Goal: Task Accomplishment & Management: Complete application form

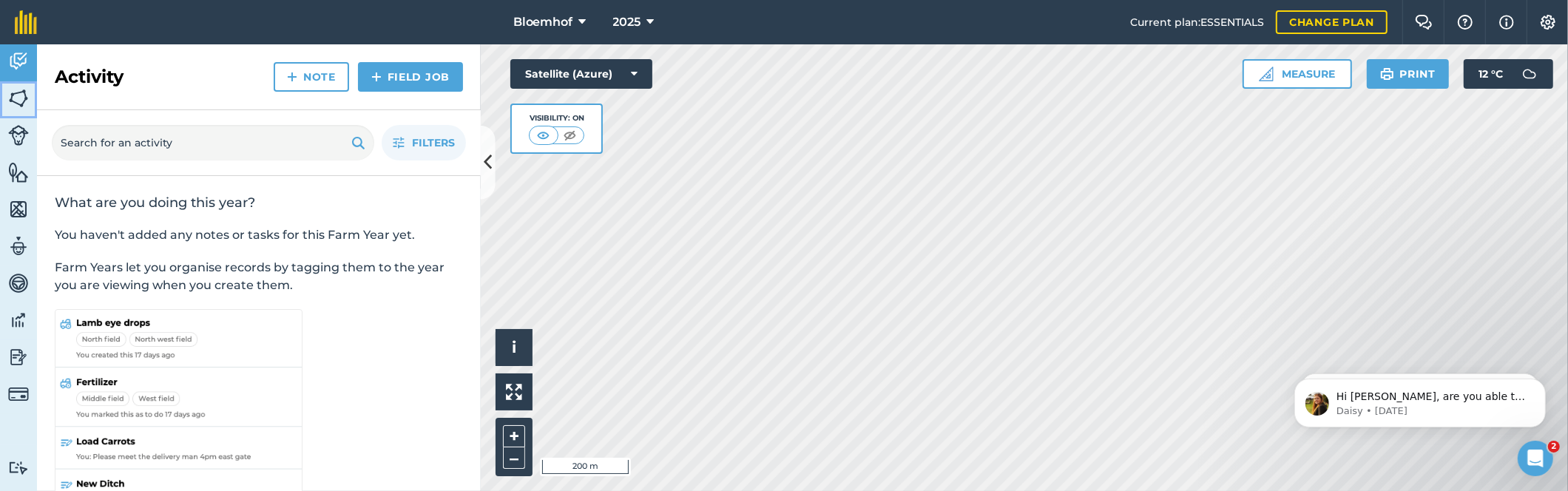
click at [26, 104] on img at bounding box center [17, 98] width 20 height 22
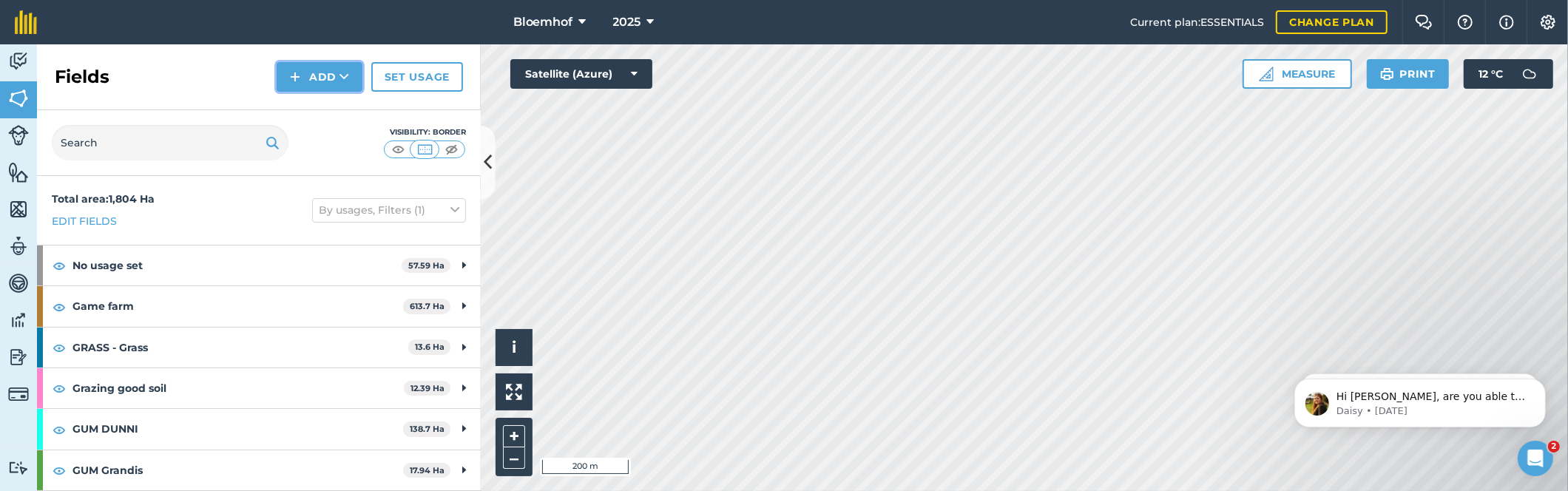
click at [325, 82] on button "Add" at bounding box center [319, 77] width 86 height 30
click at [324, 111] on link "Draw" at bounding box center [320, 110] width 81 height 33
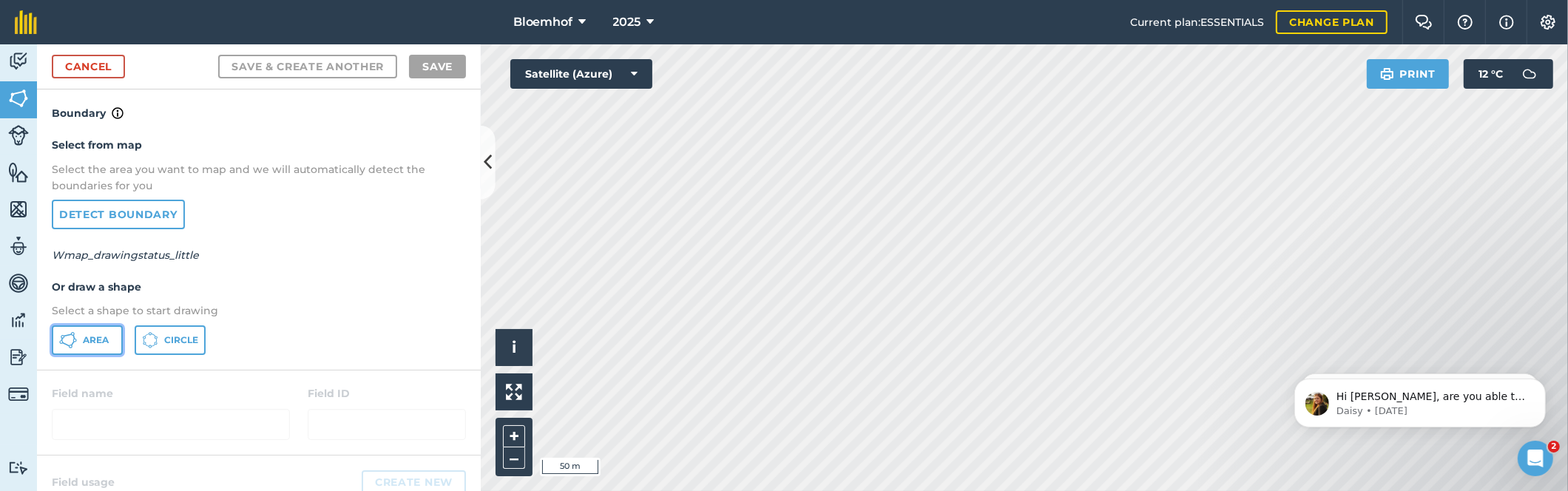
click at [106, 339] on span "Area" at bounding box center [95, 340] width 26 height 12
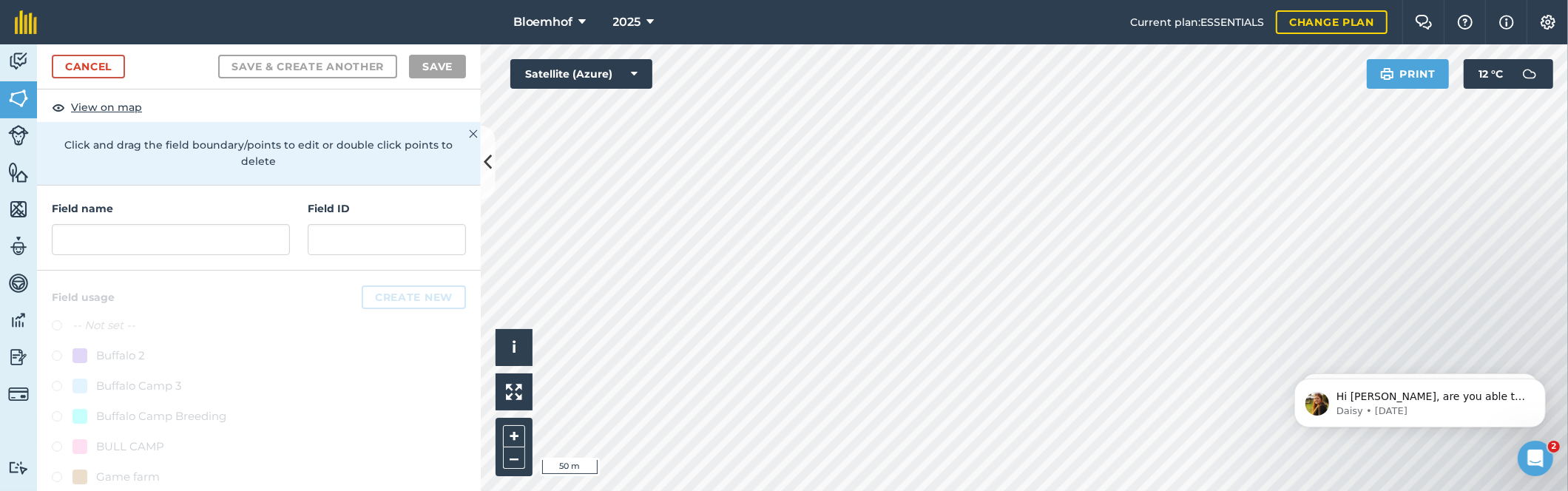
scroll to position [110, 0]
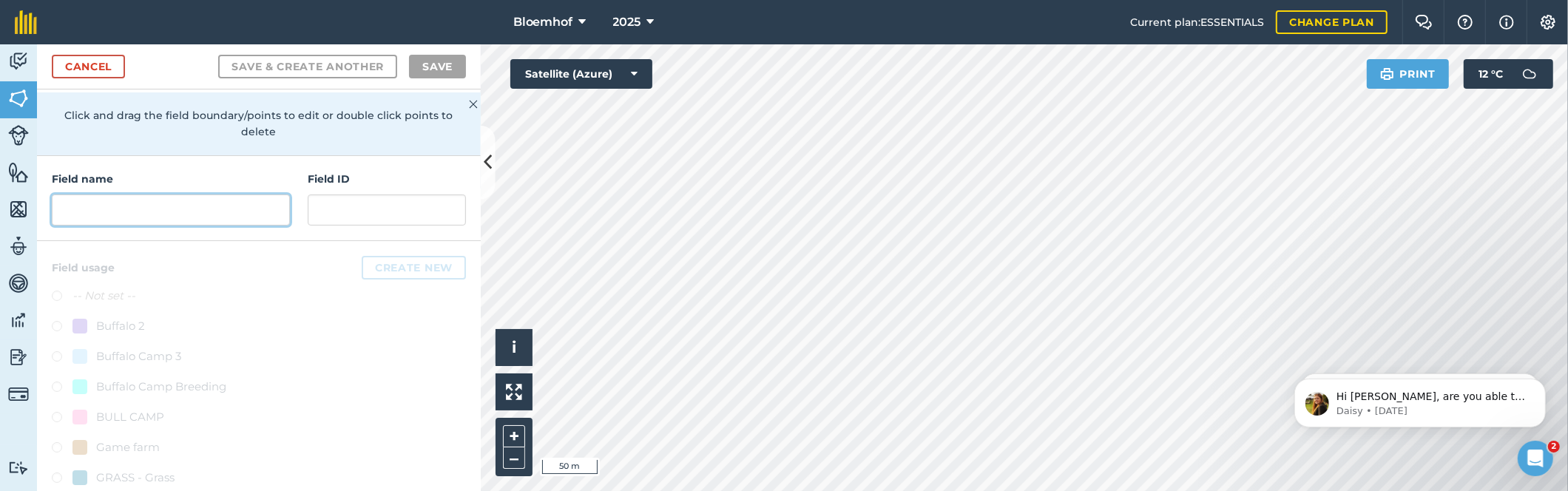
click at [133, 199] on input "text" at bounding box center [171, 210] width 238 height 31
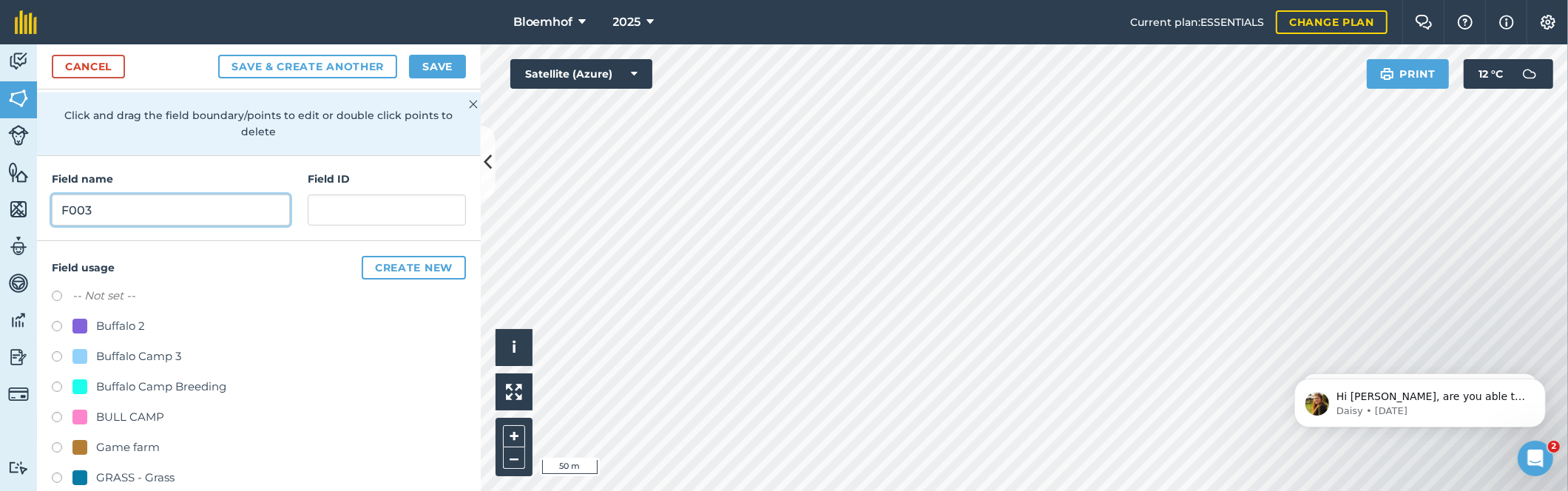
type input "F003"
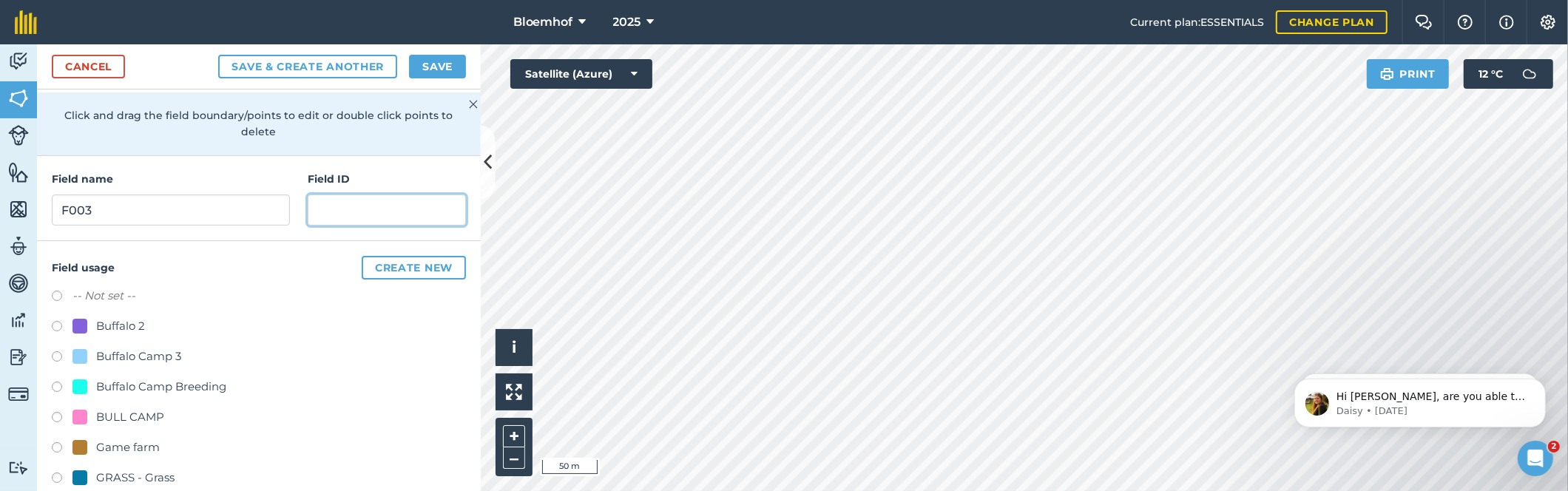
click at [336, 215] on input "text" at bounding box center [386, 210] width 158 height 31
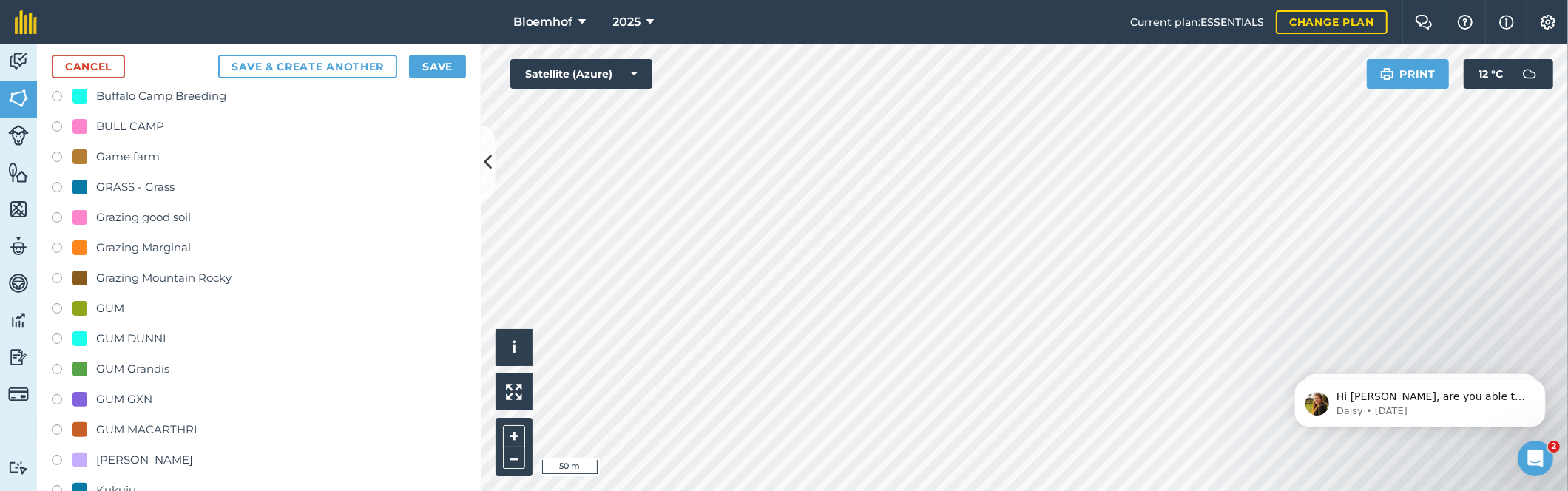
scroll to position [444, 0]
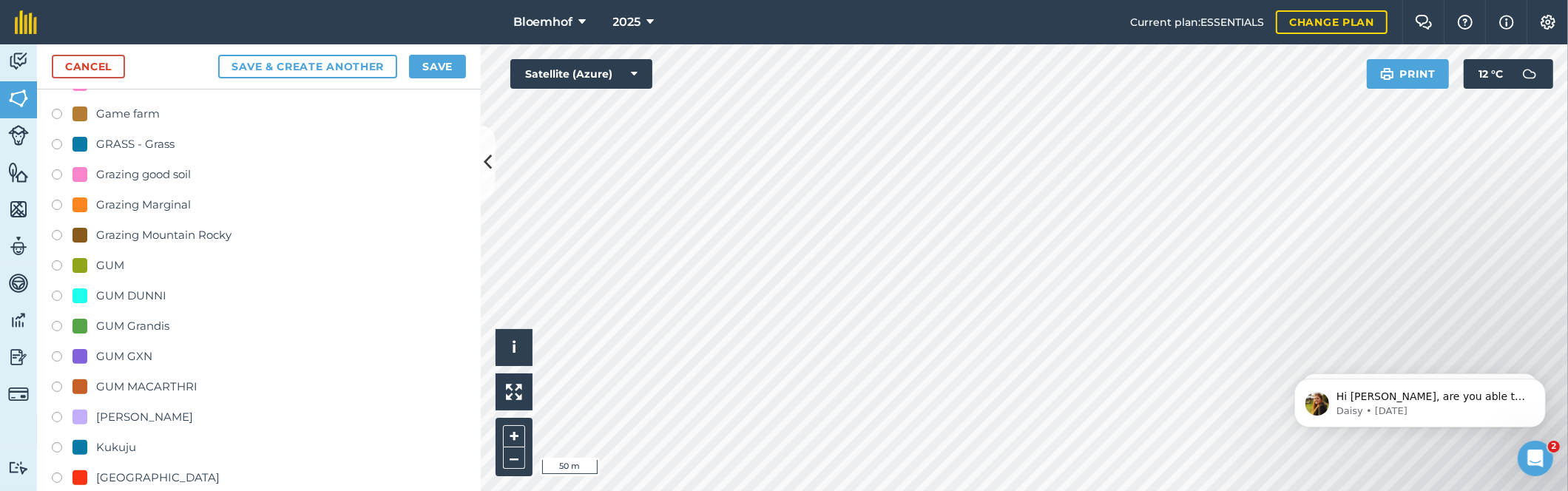
type input "F003"
click at [92, 292] on div "GUM DUNNI" at bounding box center [119, 295] width 94 height 17
radio input "true"
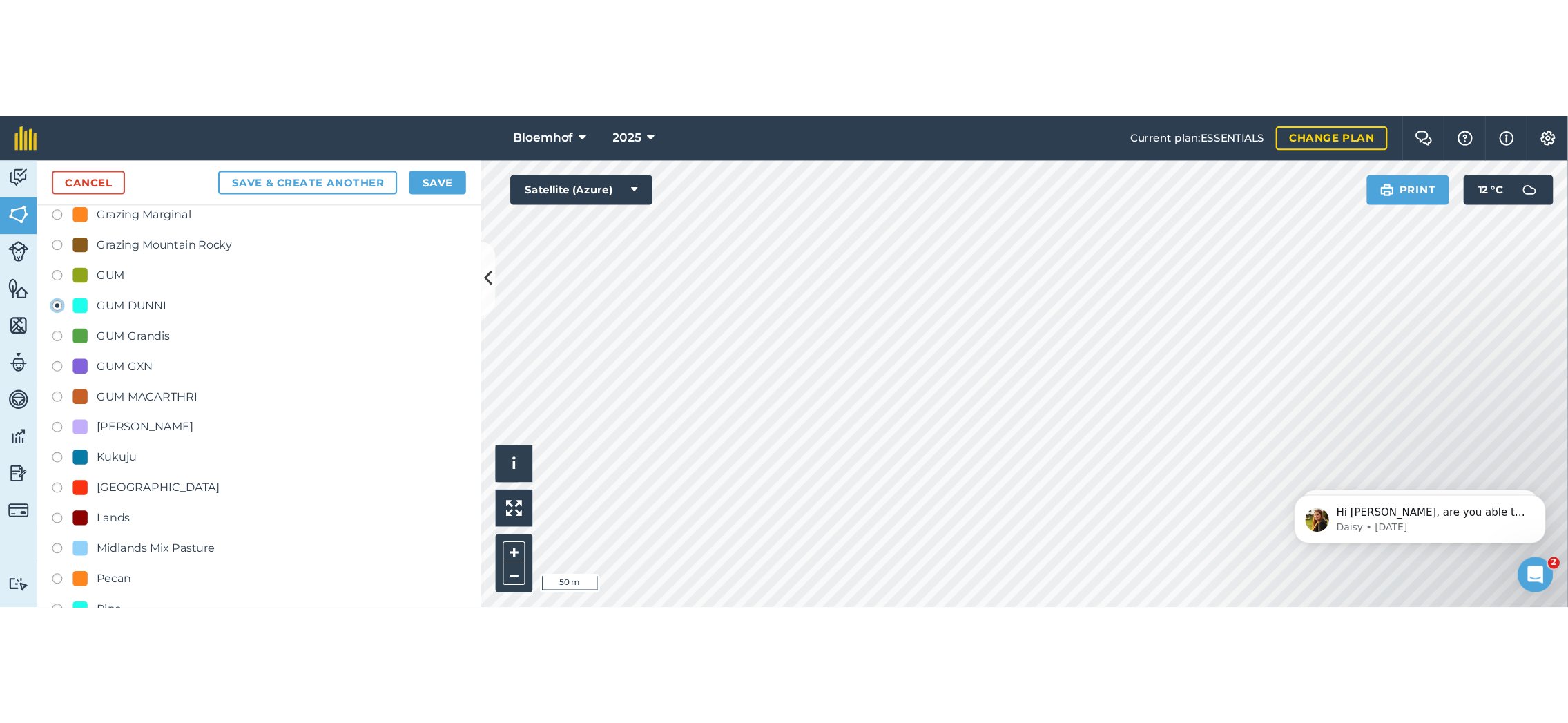
scroll to position [717, 0]
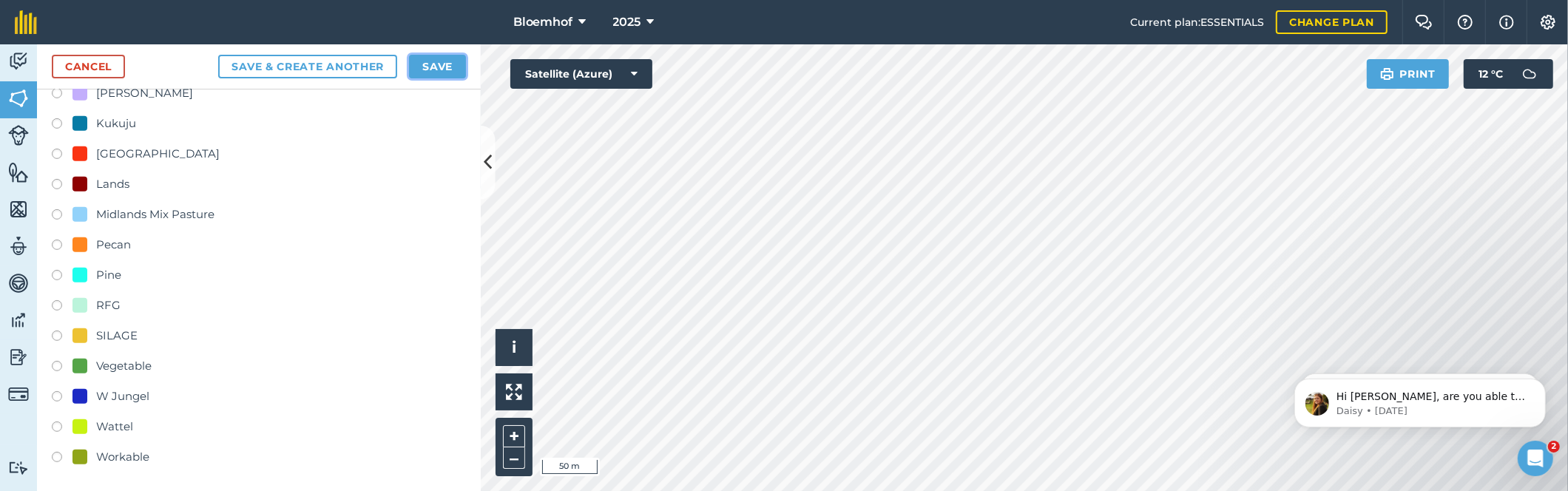
click at [440, 62] on button "Save" at bounding box center [437, 66] width 57 height 23
